Goal: Transaction & Acquisition: Purchase product/service

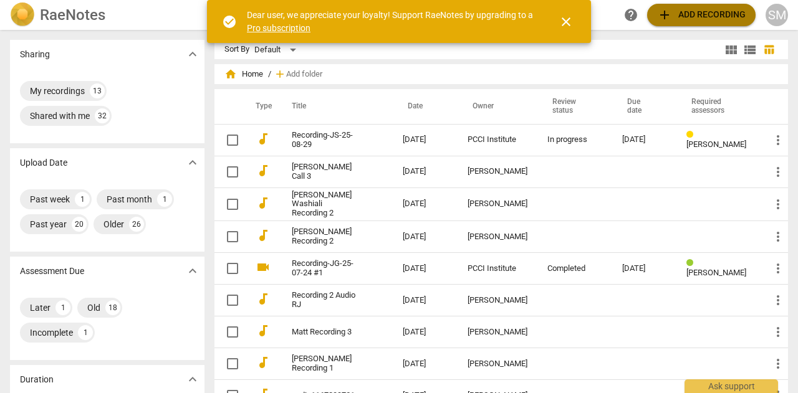
click at [673, 14] on span "add Add recording" at bounding box center [701, 14] width 89 height 15
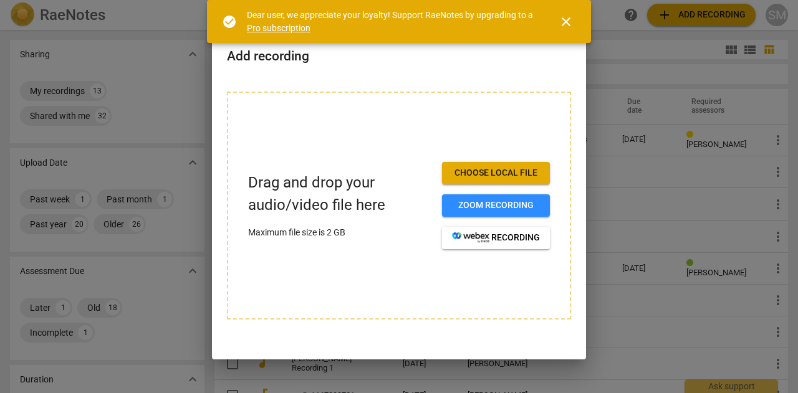
click at [484, 175] on span "Choose local file" at bounding box center [496, 173] width 88 height 12
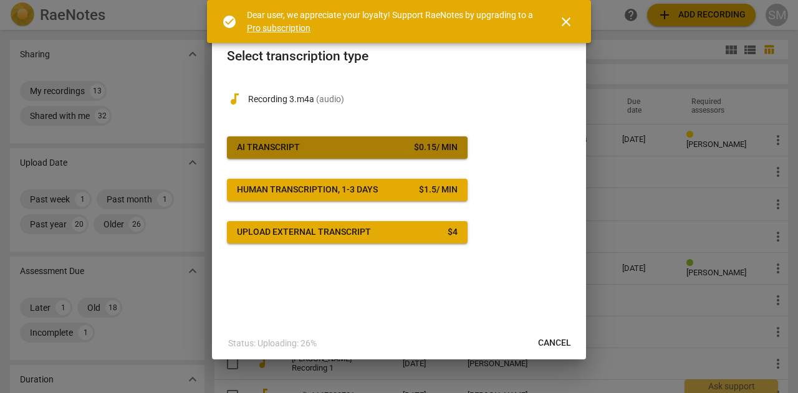
click at [356, 149] on span "AI Transcript $ 0.15 / min" at bounding box center [347, 148] width 221 height 12
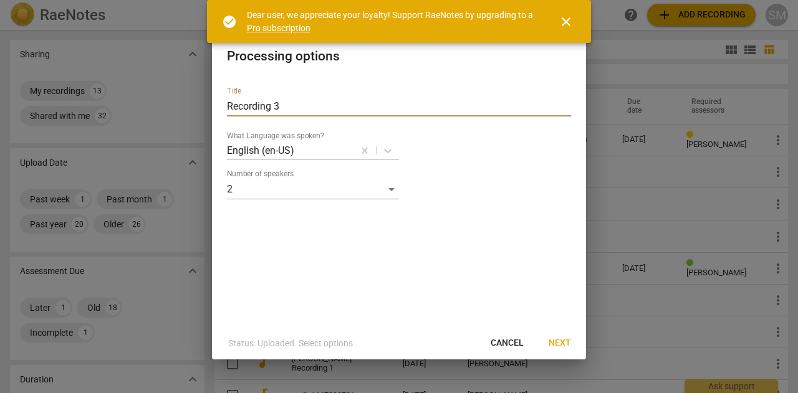
click at [228, 104] on input "Recording 3" at bounding box center [399, 107] width 344 height 20
type input "RJ W Recording 3"
click at [555, 344] on span "Next" at bounding box center [560, 343] width 22 height 12
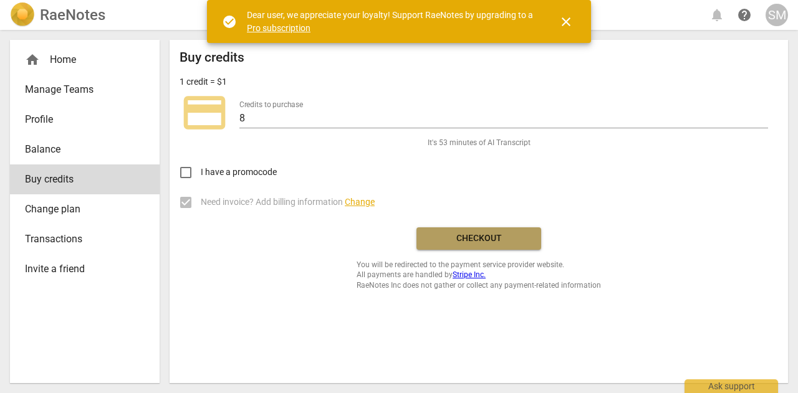
click at [485, 235] on span "Checkout" at bounding box center [478, 239] width 105 height 12
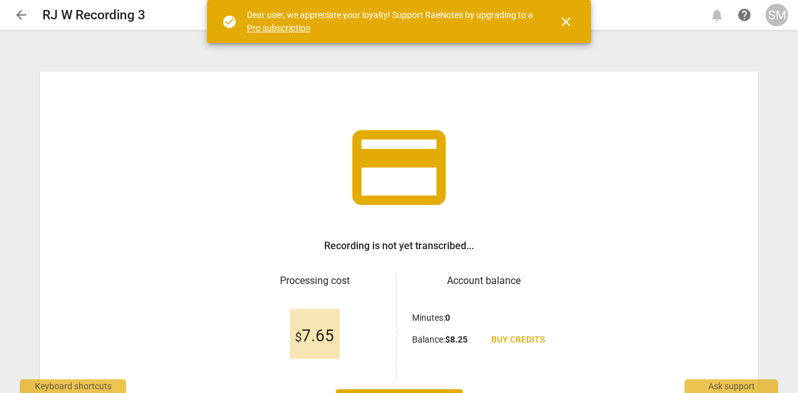
scroll to position [98, 0]
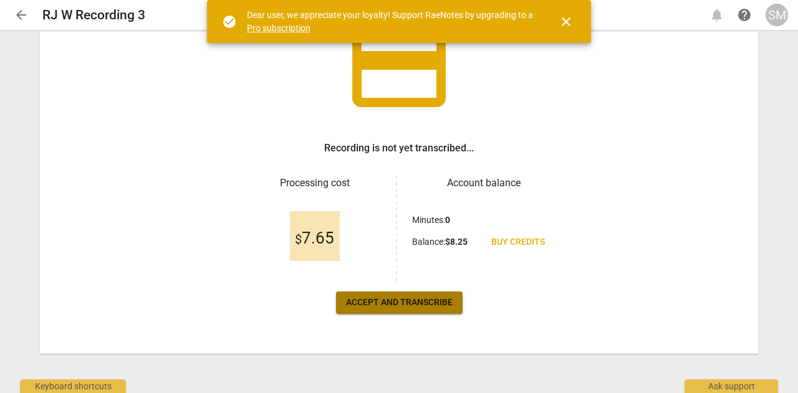
click at [400, 299] on span "Accept and transcribe" at bounding box center [399, 303] width 107 height 12
